Goal: Task Accomplishment & Management: Complete application form

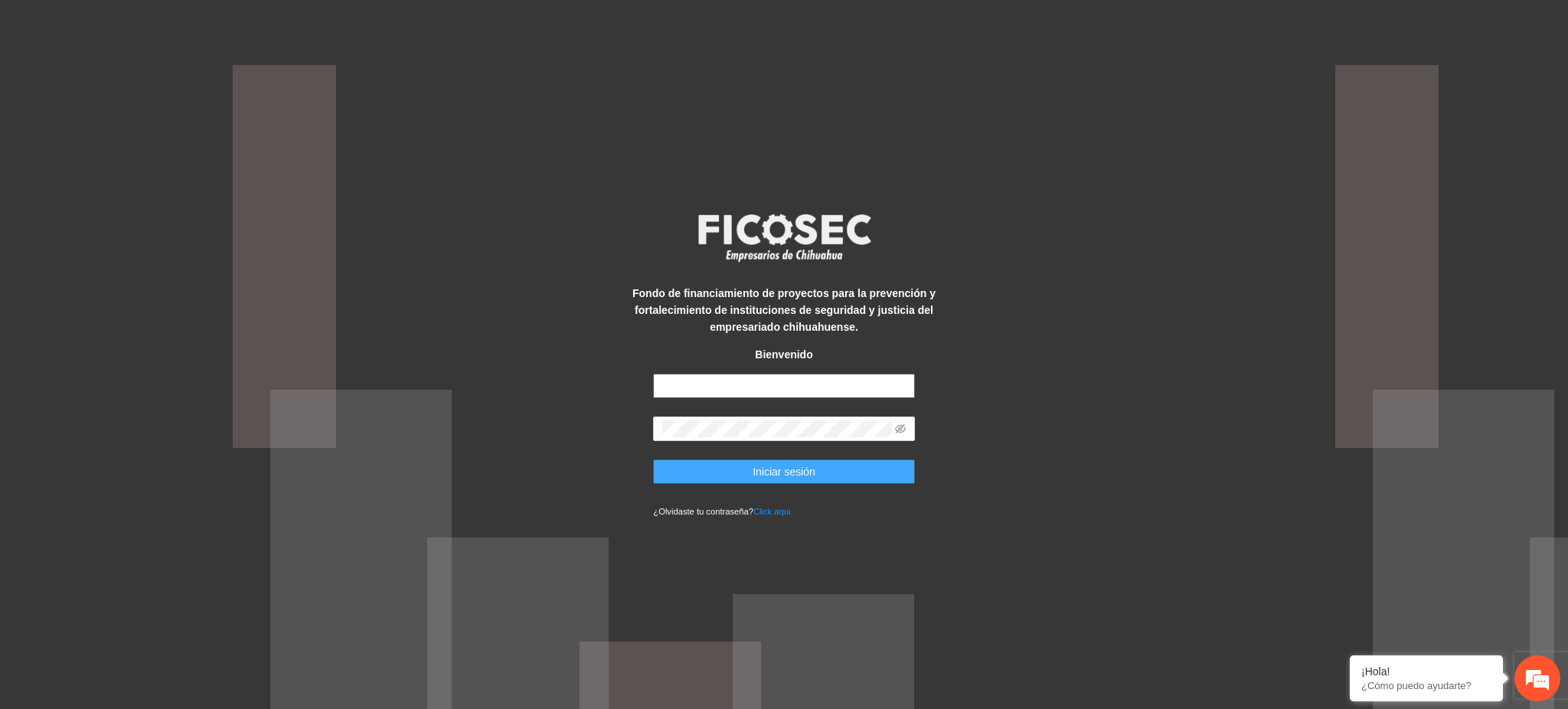
type input "**********"
click at [682, 482] on button "Iniciar sesión" at bounding box center [784, 471] width 261 height 24
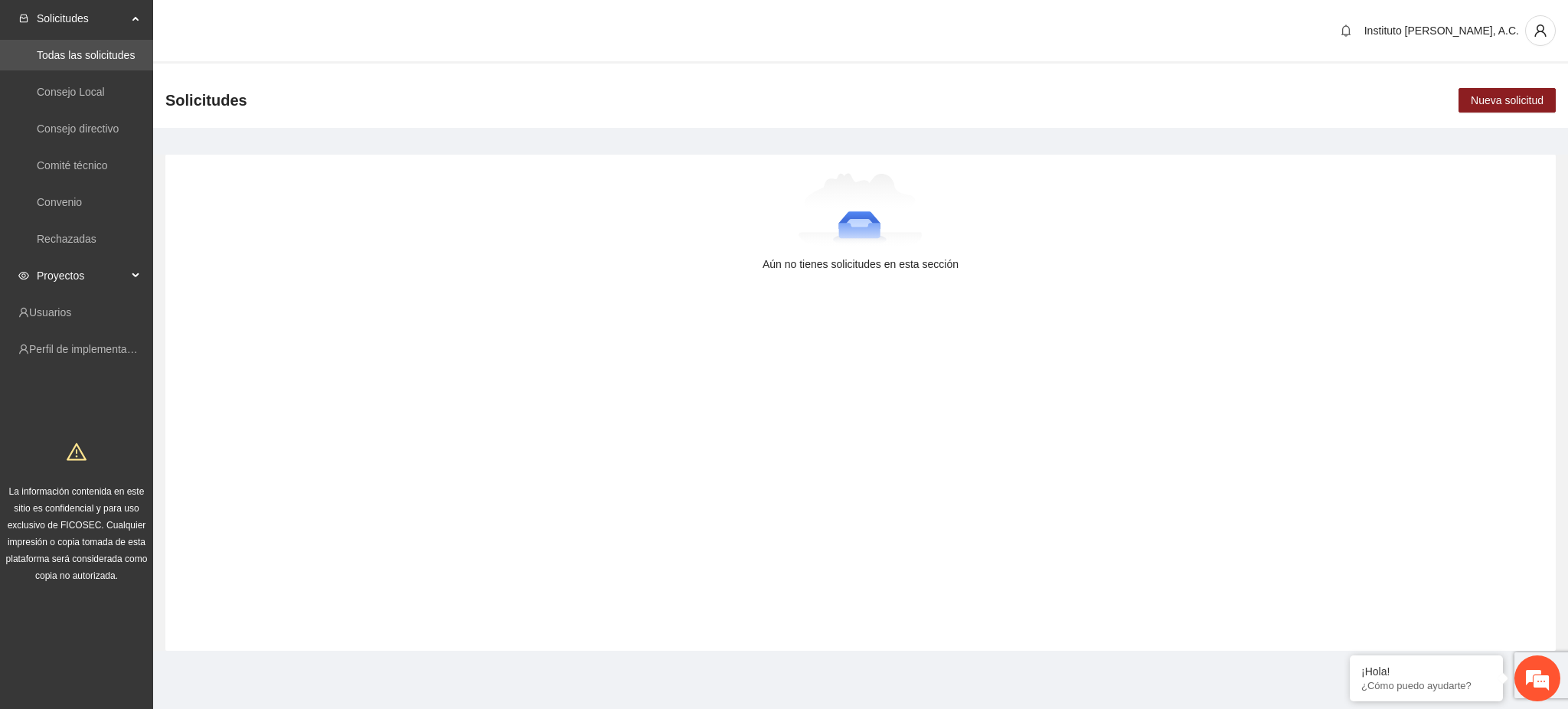
click at [48, 279] on span "Proyectos" at bounding box center [82, 275] width 90 height 31
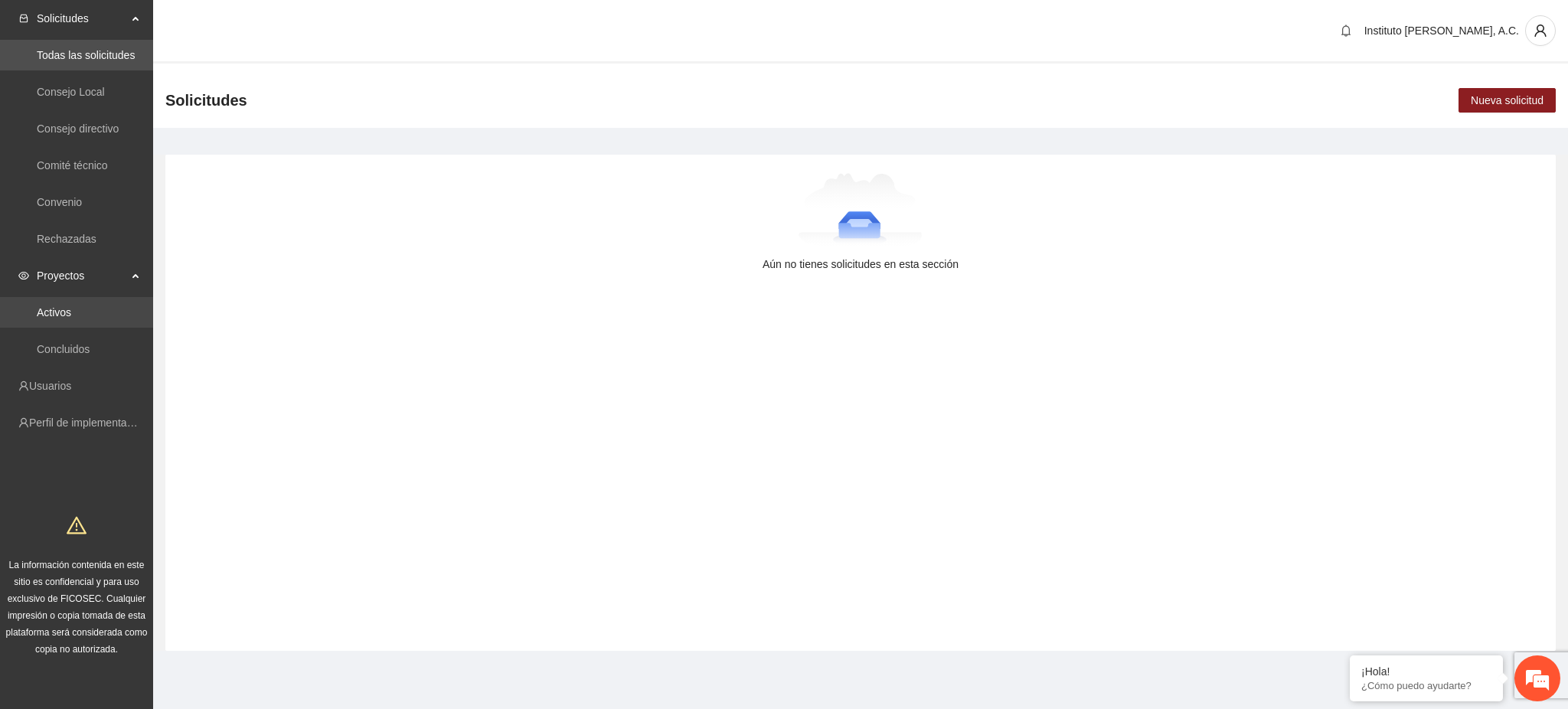
click at [51, 306] on link "Activos" at bounding box center [54, 312] width 35 height 12
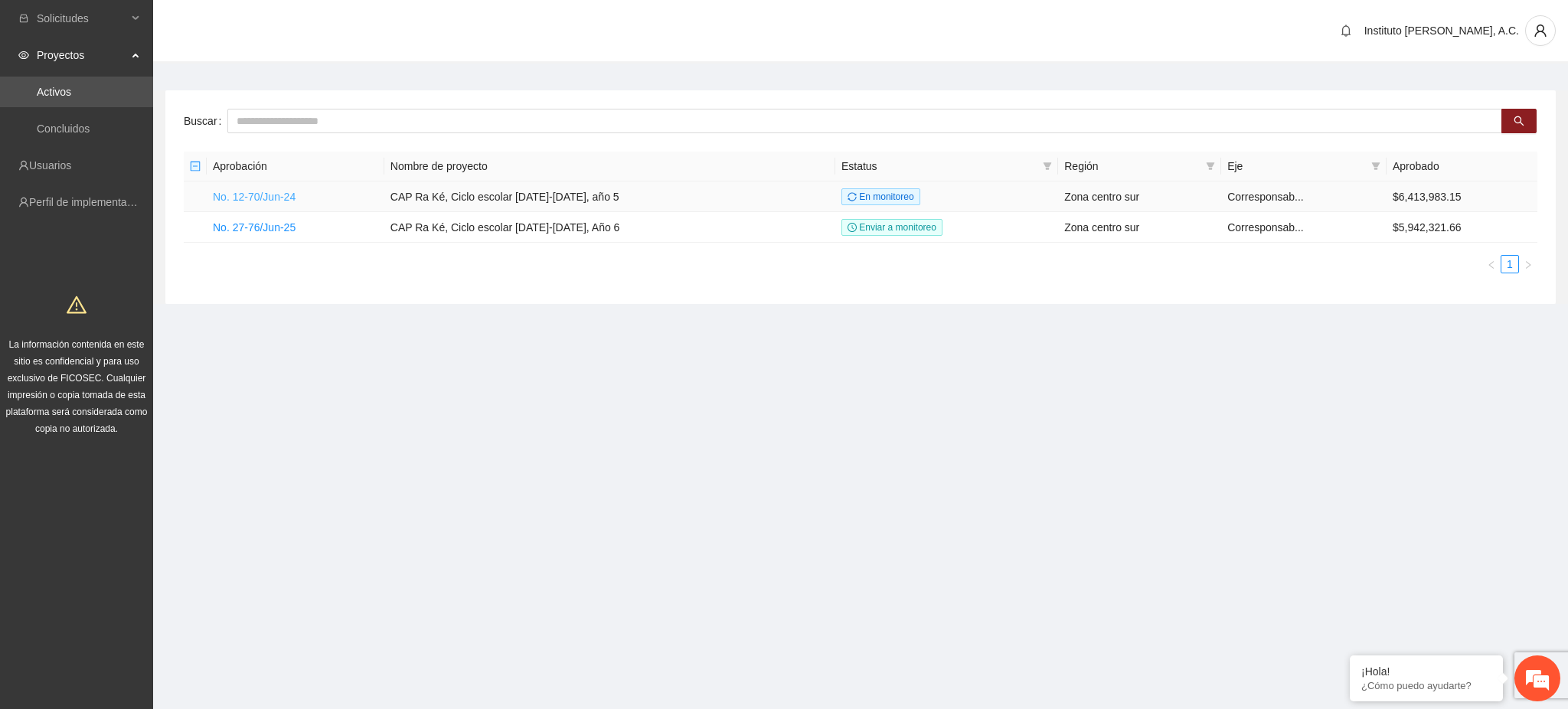
click at [249, 195] on link "No. 12-70/Jun-24" at bounding box center [255, 196] width 83 height 12
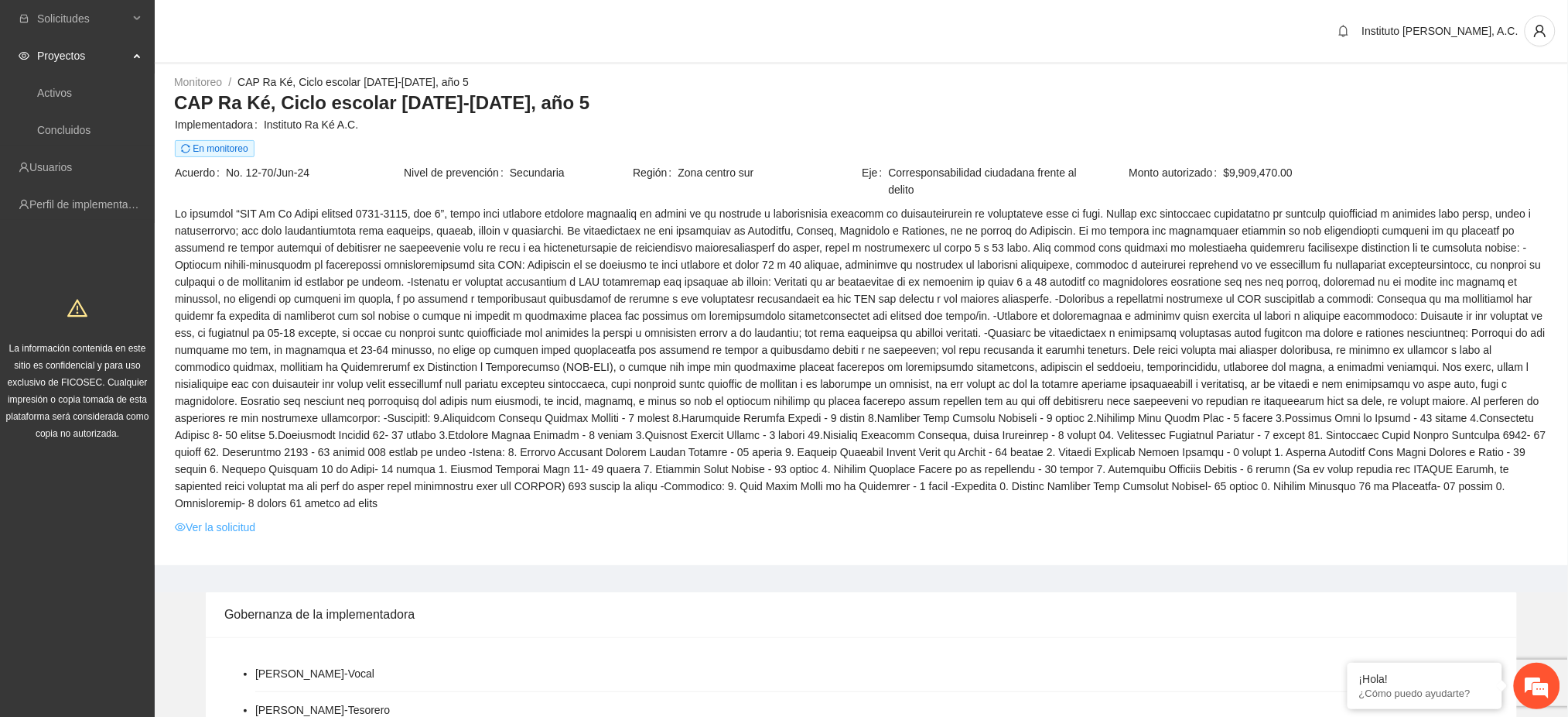
click at [229, 519] on link "Ver la solicitud" at bounding box center [215, 527] width 81 height 17
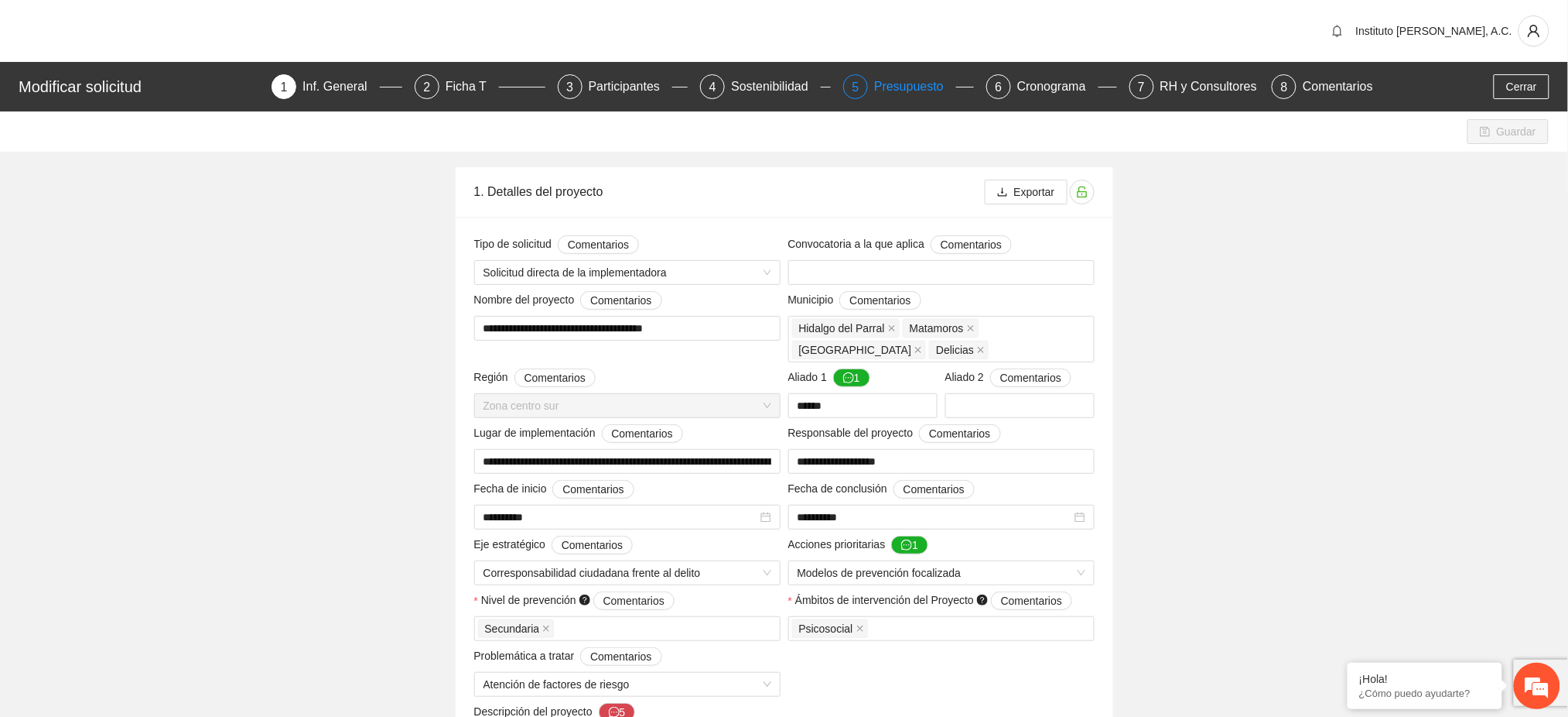
click at [929, 88] on div "Presupuesto" at bounding box center [915, 86] width 82 height 25
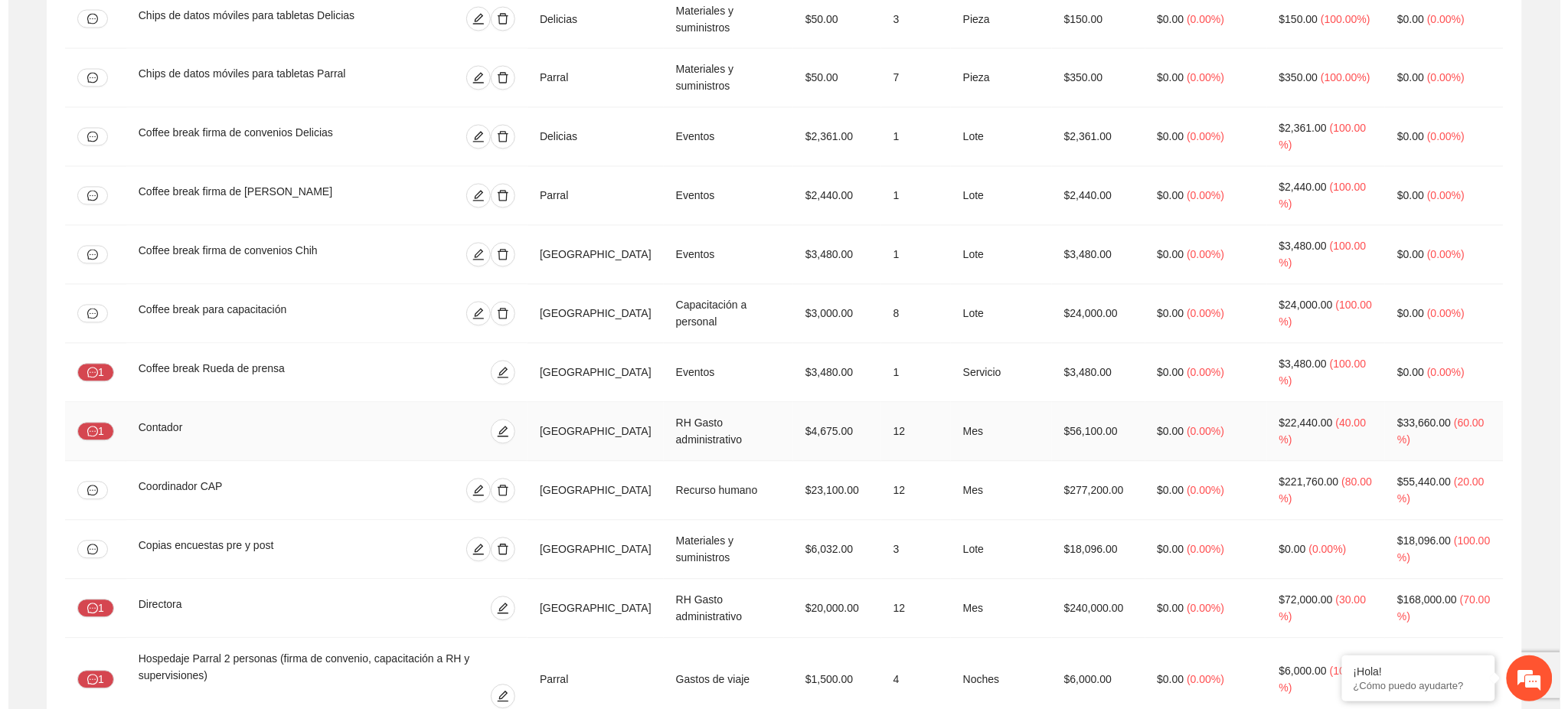
scroll to position [1033, 0]
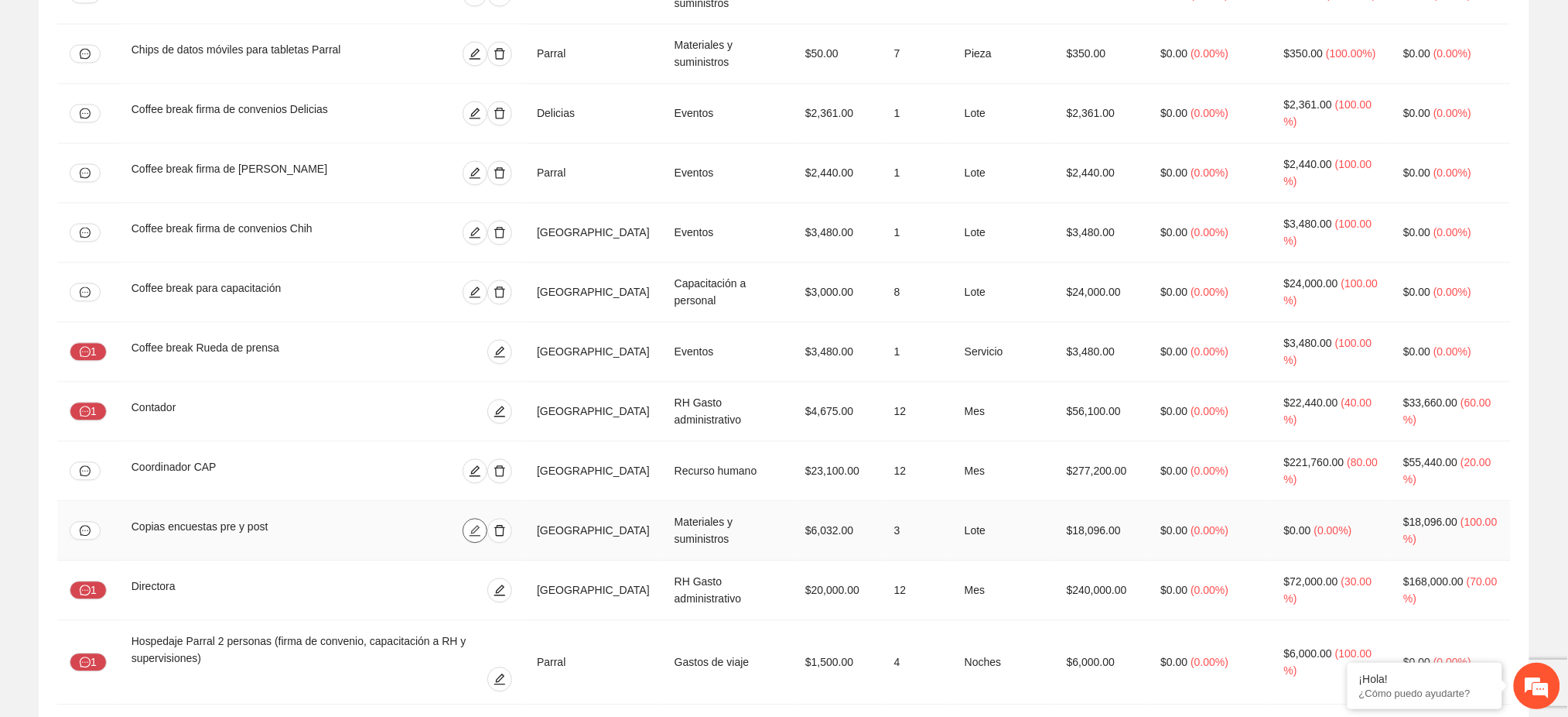
click at [487, 542] on button "button" at bounding box center [475, 531] width 25 height 25
